Goal: Information Seeking & Learning: Stay updated

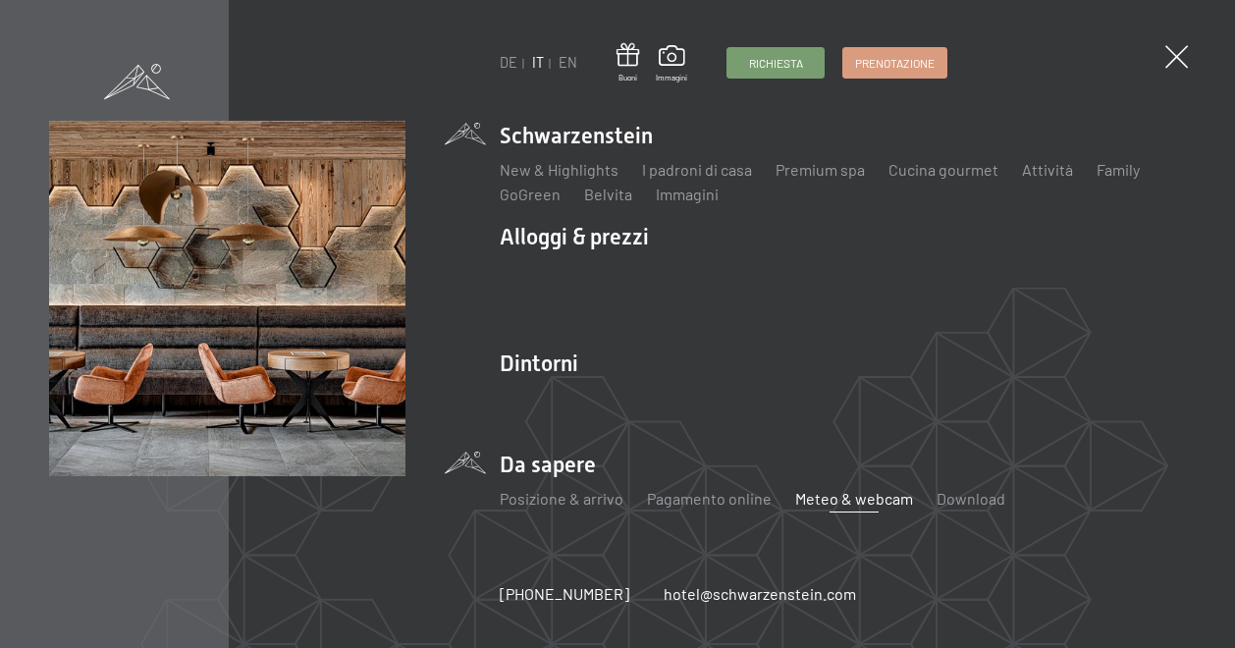
click at [843, 498] on link "Meteo & webcam" at bounding box center [854, 498] width 118 height 19
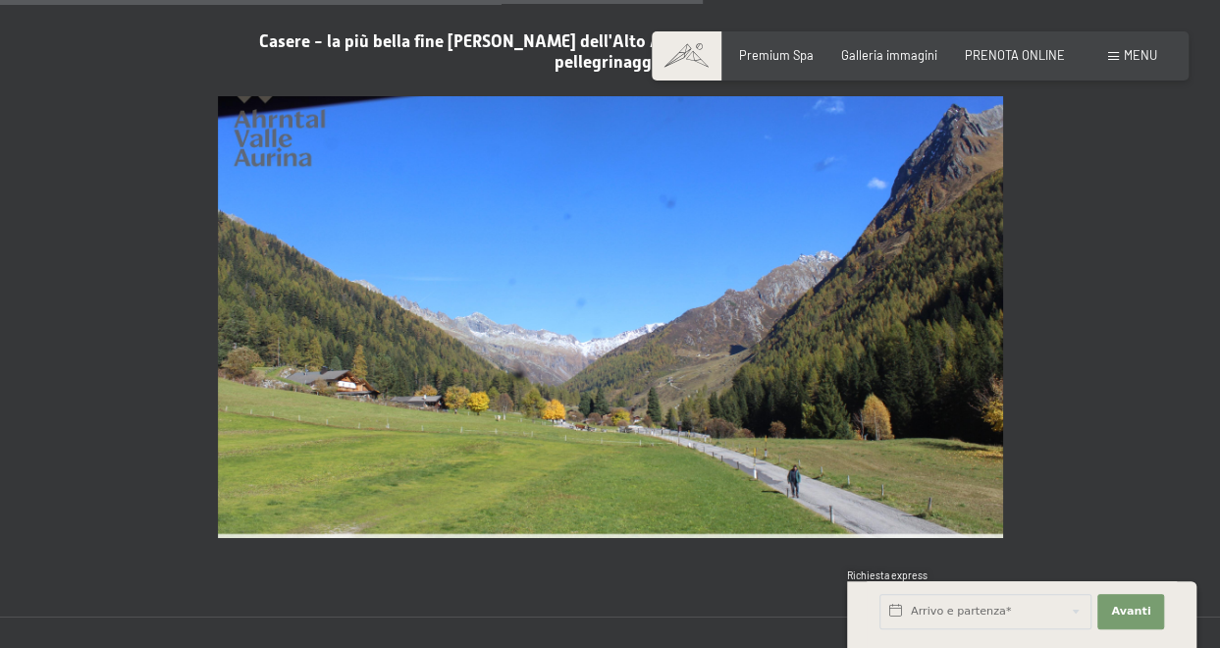
scroll to position [3141, 0]
